Goal: Information Seeking & Learning: Understand process/instructions

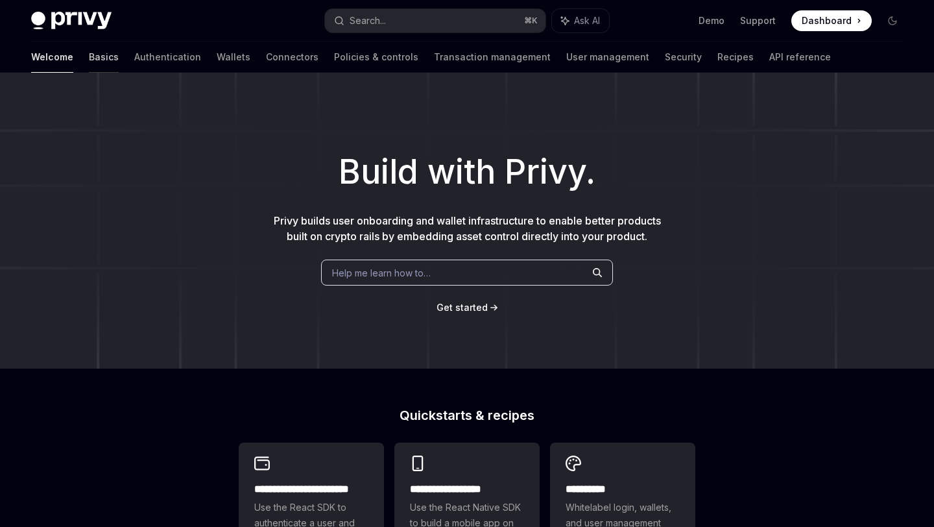
click at [89, 59] on link "Basics" at bounding box center [104, 57] width 30 height 31
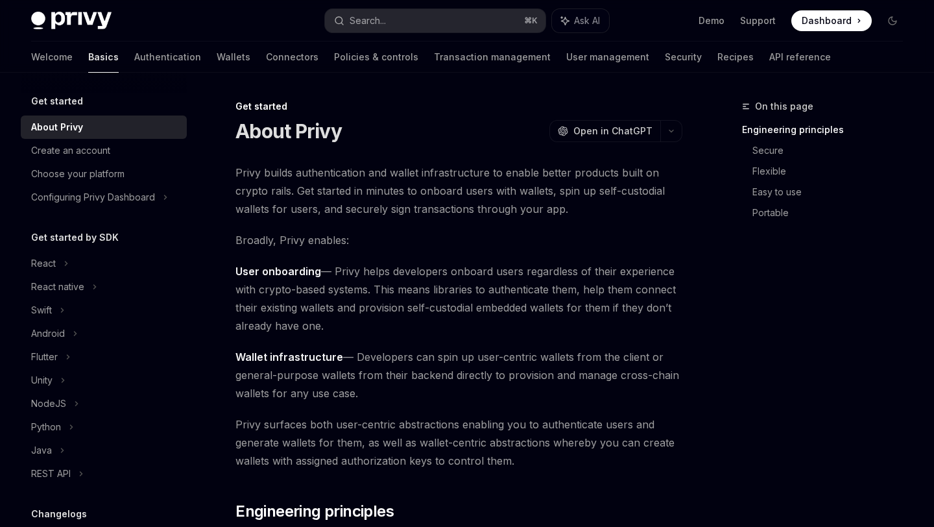
click at [102, 237] on h5 "Get started by SDK" at bounding box center [75, 238] width 88 height 16
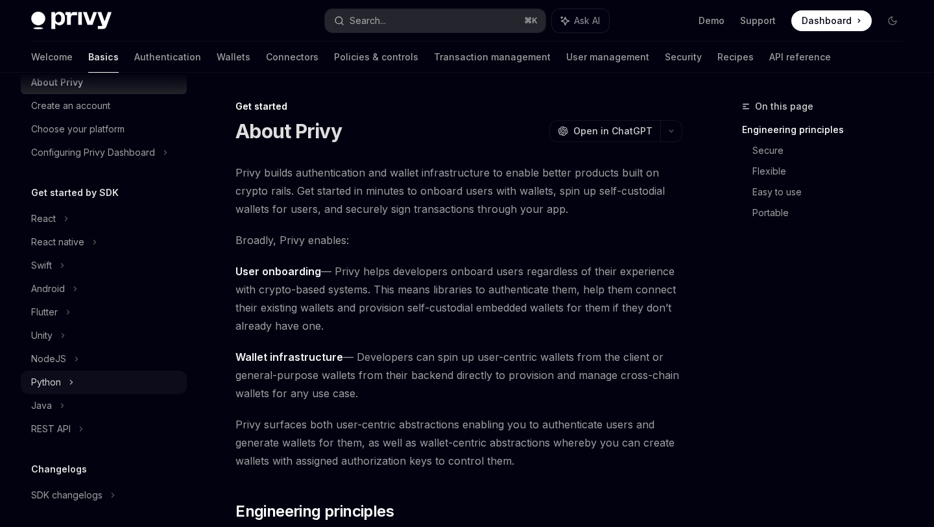
scroll to position [46, 0]
click at [65, 387] on div "Python" at bounding box center [104, 380] width 166 height 23
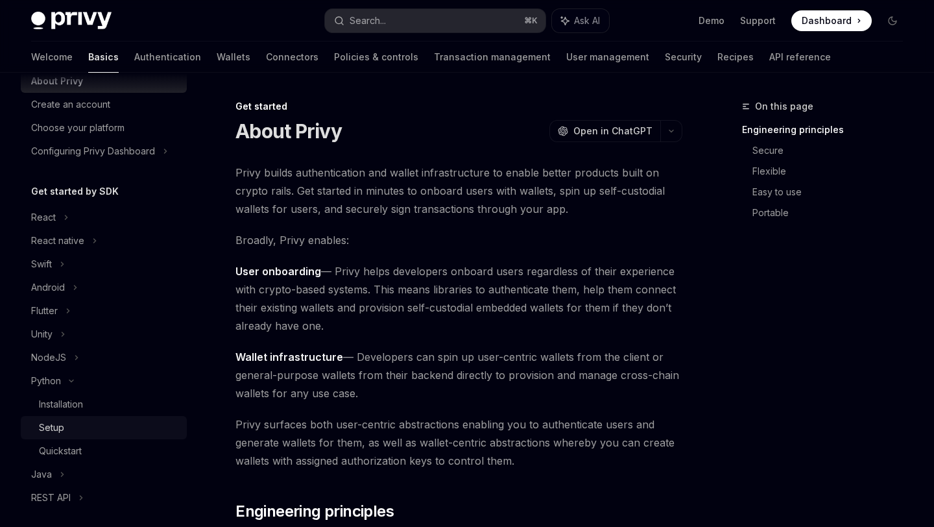
click at [71, 423] on div "Setup" at bounding box center [109, 428] width 140 height 16
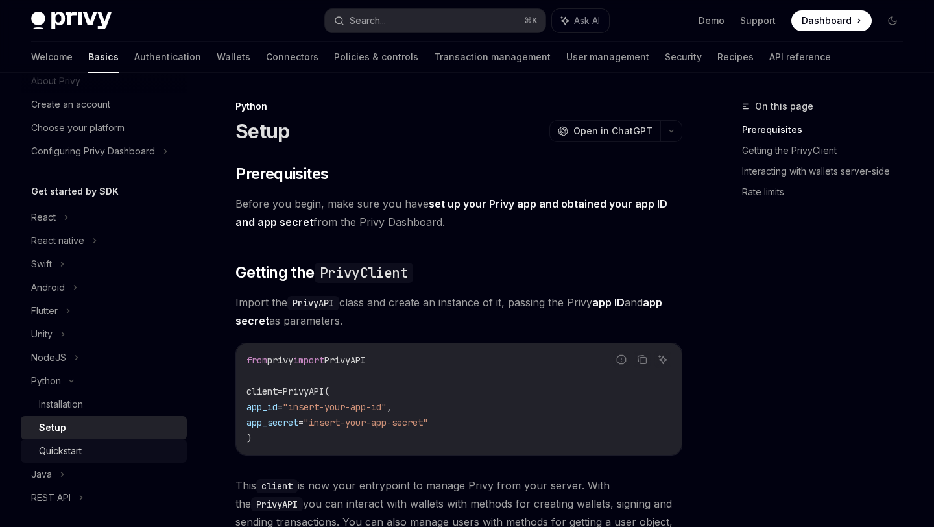
click at [89, 446] on div "Quickstart" at bounding box center [109, 451] width 140 height 16
click at [136, 444] on div "Quickstart" at bounding box center [109, 451] width 140 height 16
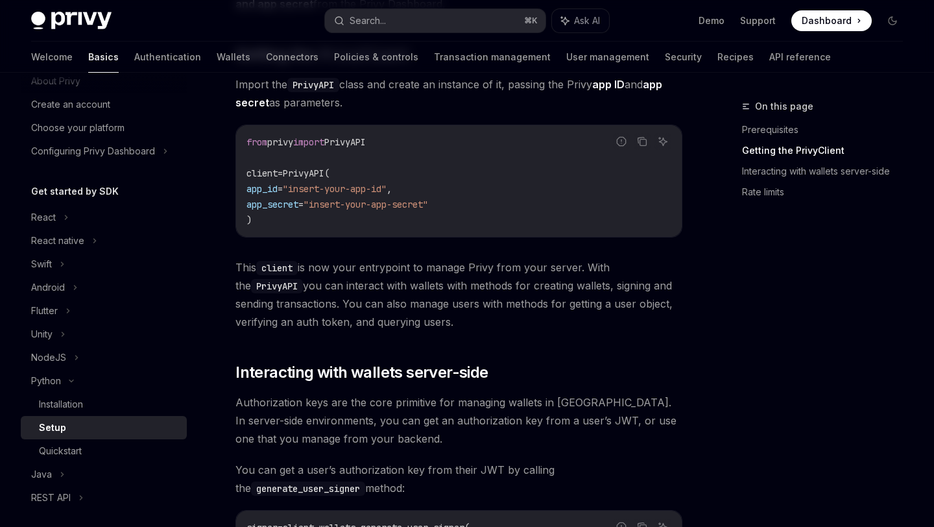
scroll to position [228, 0]
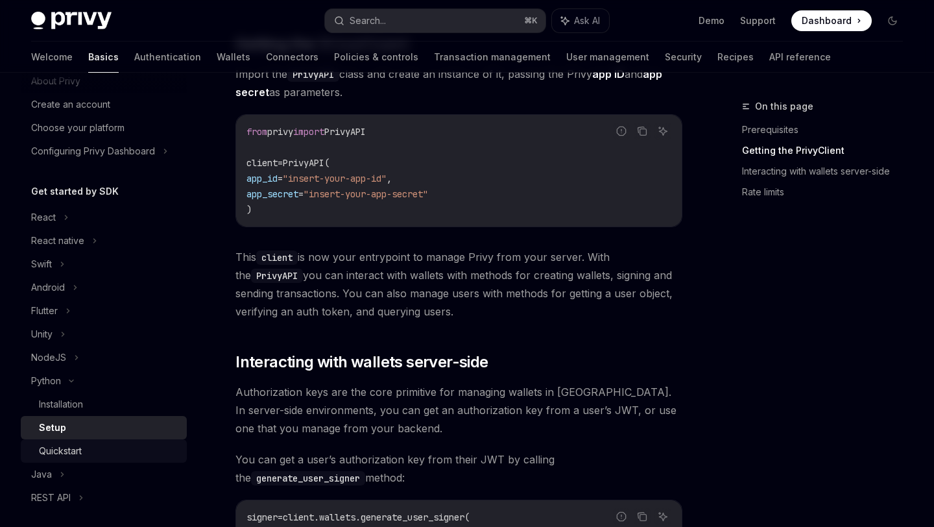
click at [128, 441] on link "Quickstart" at bounding box center [104, 450] width 166 height 23
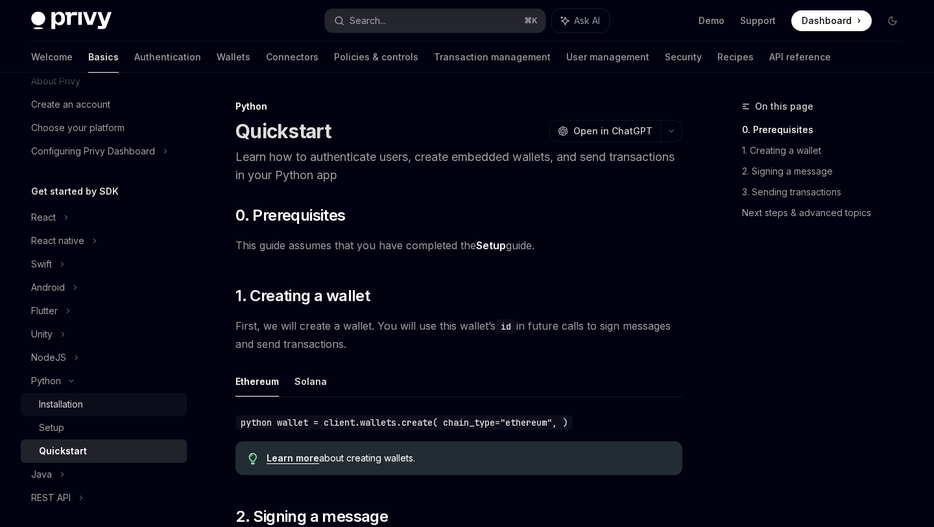
click at [83, 400] on div "Installation" at bounding box center [61, 404] width 44 height 16
type textarea "*"
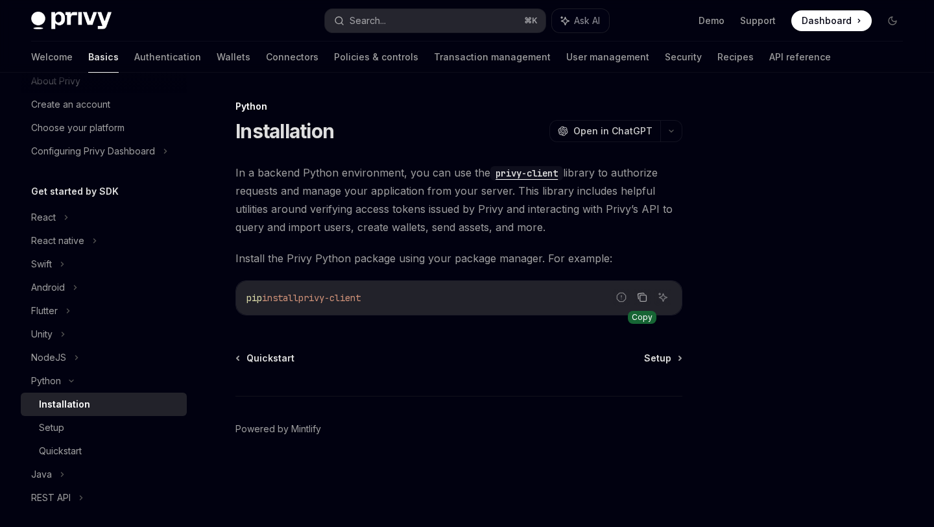
click at [638, 297] on icon "Copy the contents from the code block" at bounding box center [641, 296] width 6 height 6
click at [80, 429] on div "Setup" at bounding box center [109, 428] width 140 height 16
click at [104, 431] on div "Setup" at bounding box center [109, 428] width 140 height 16
click at [53, 430] on div "Setup" at bounding box center [51, 428] width 25 height 16
click at [81, 452] on div "Quickstart" at bounding box center [60, 451] width 43 height 16
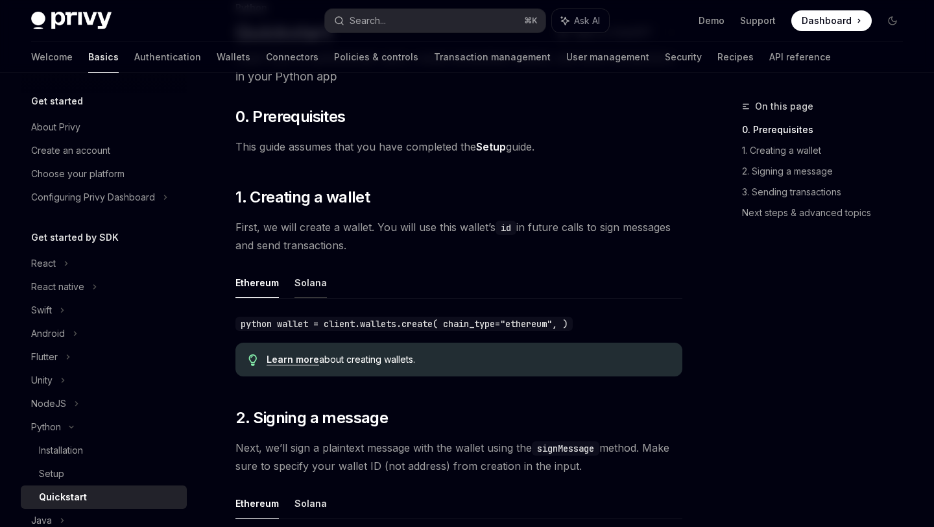
scroll to position [106, 0]
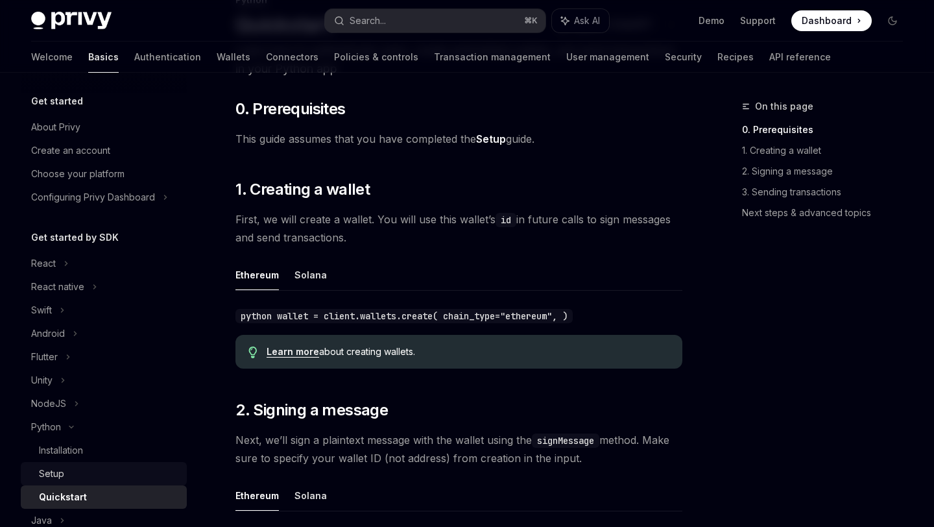
click at [104, 469] on div "Setup" at bounding box center [109, 474] width 140 height 16
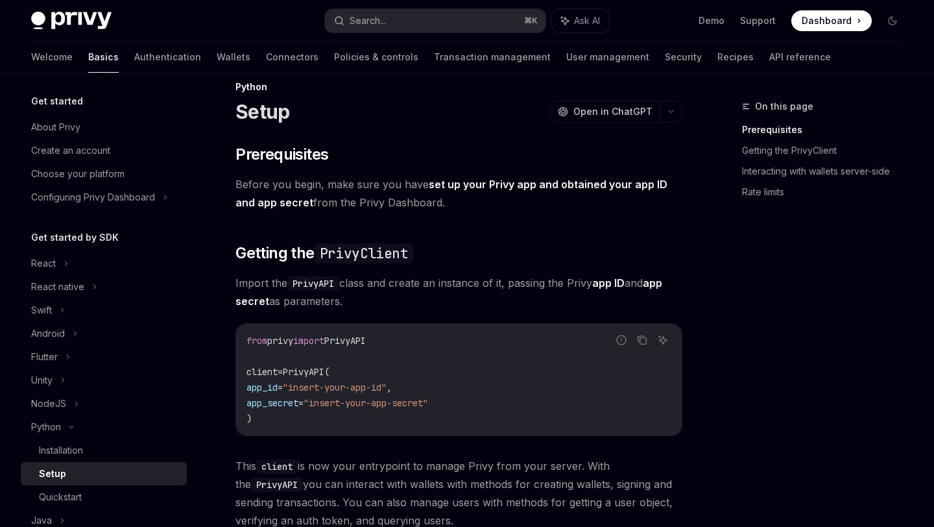
scroll to position [35, 0]
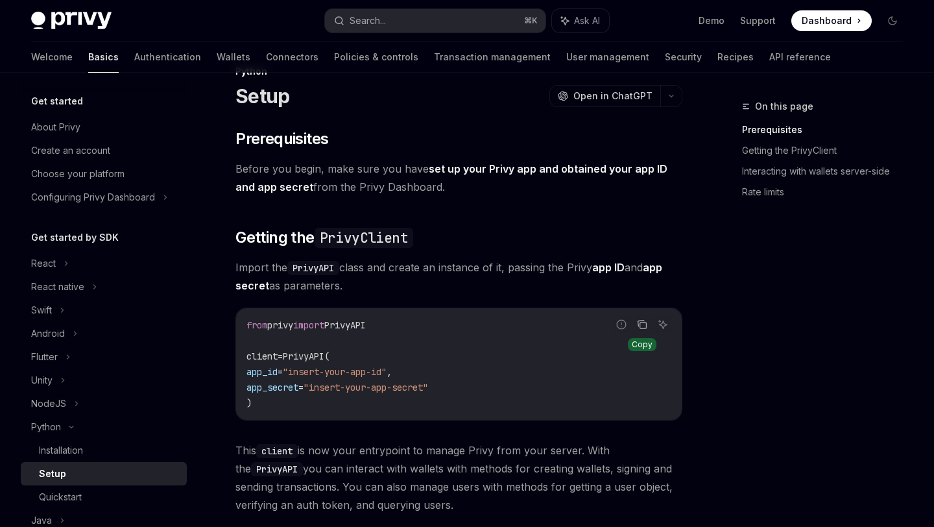
click at [639, 322] on icon "Copy the contents from the code block" at bounding box center [642, 324] width 10 height 10
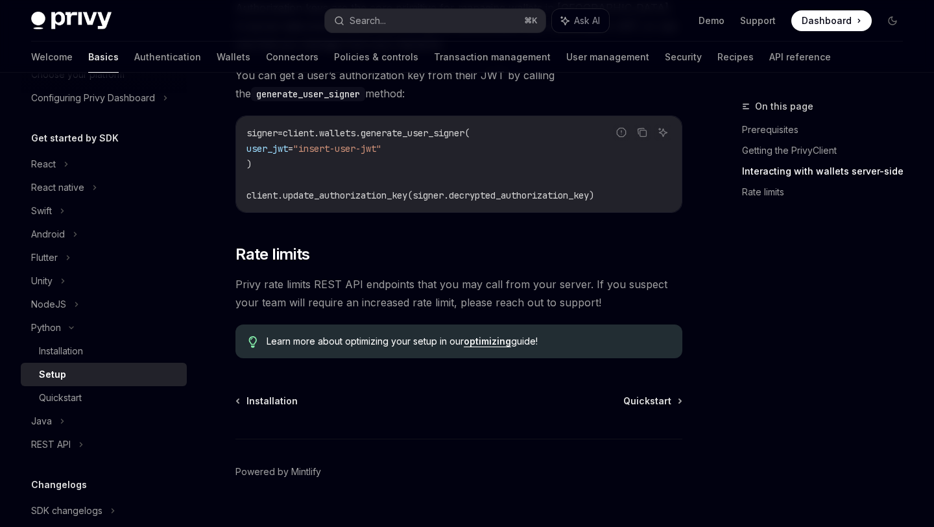
scroll to position [637, 0]
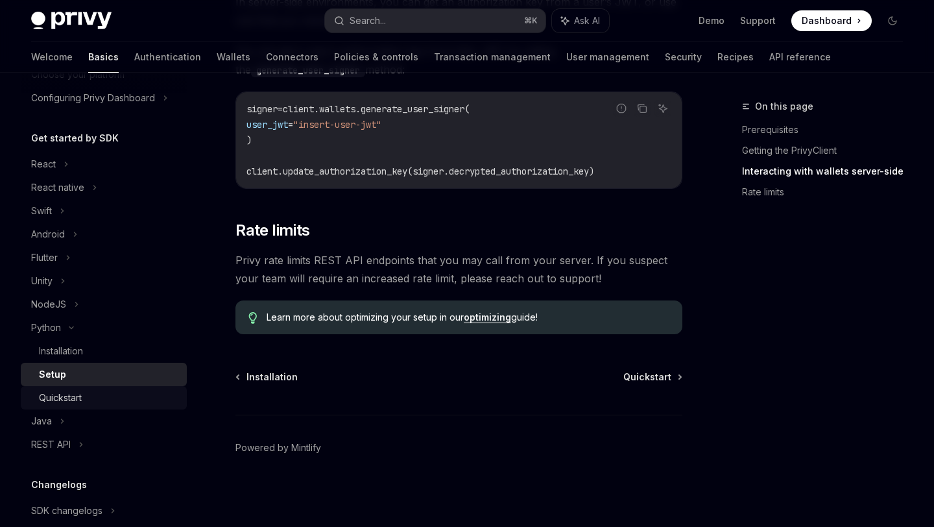
click at [127, 398] on div "Quickstart" at bounding box center [109, 398] width 140 height 16
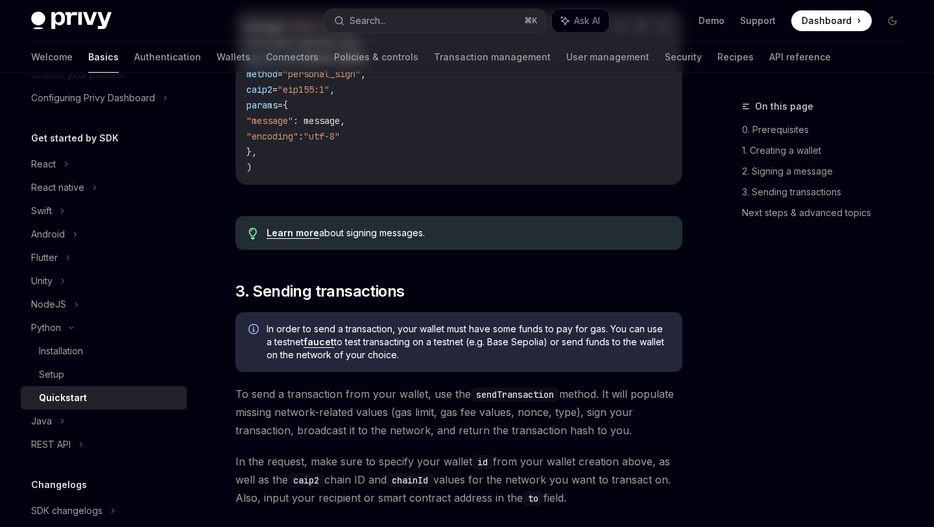
type textarea "*"
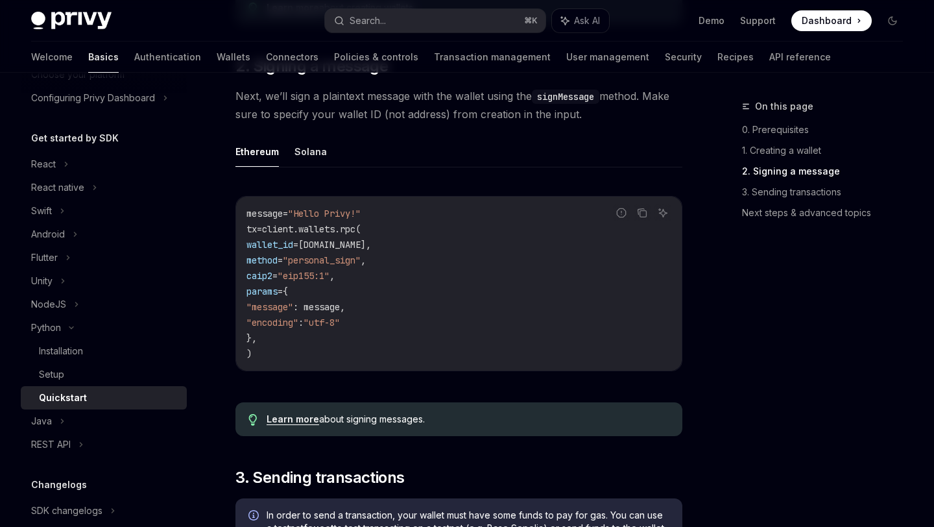
scroll to position [346, 0]
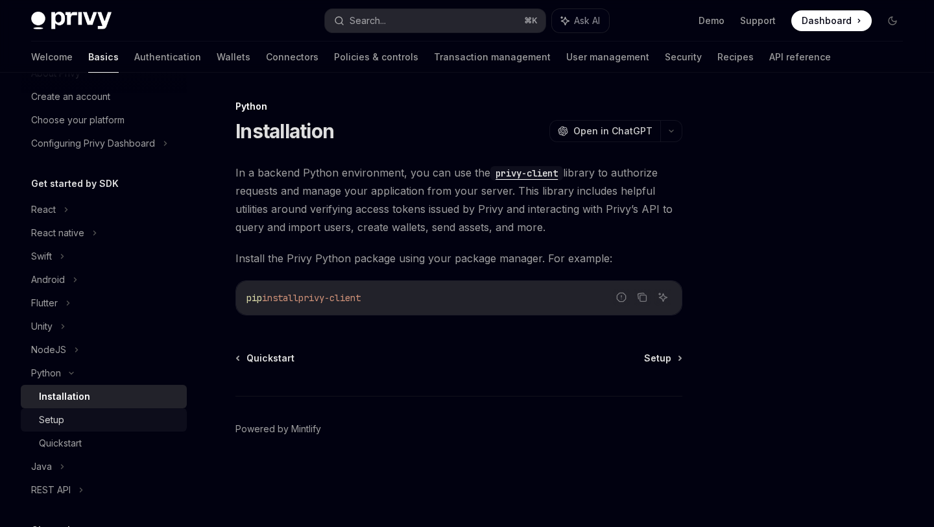
scroll to position [58, 0]
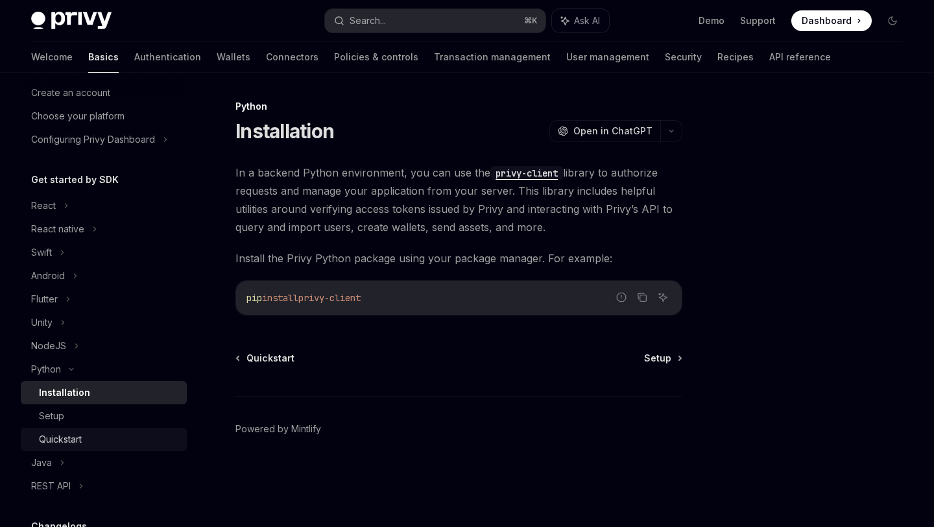
click at [82, 437] on div "Quickstart" at bounding box center [60, 440] width 43 height 16
type textarea "*"
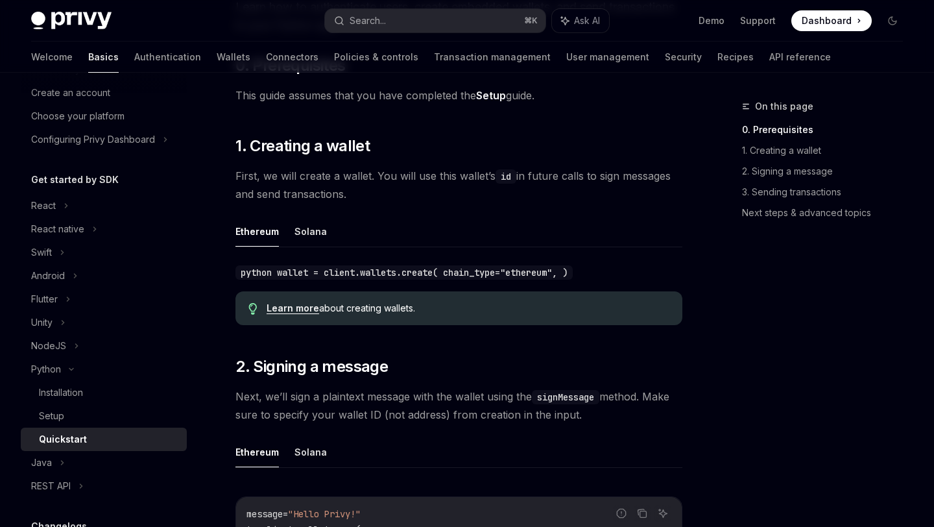
scroll to position [154, 0]
